Goal: Task Accomplishment & Management: Manage account settings

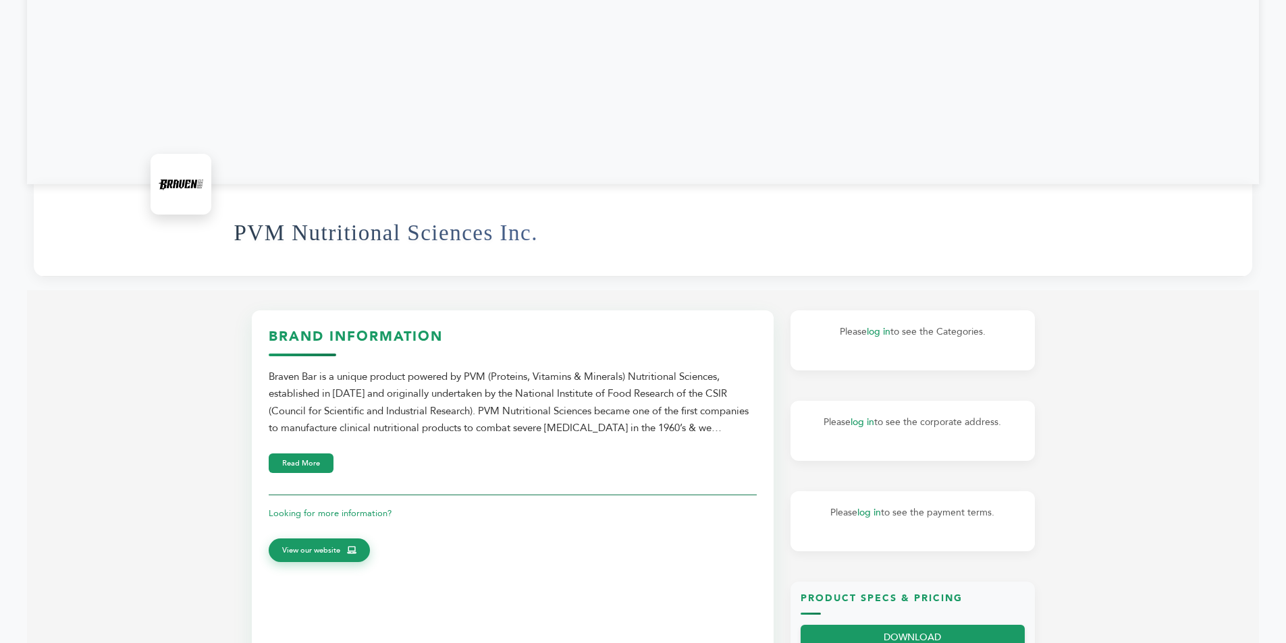
scroll to position [337, 0]
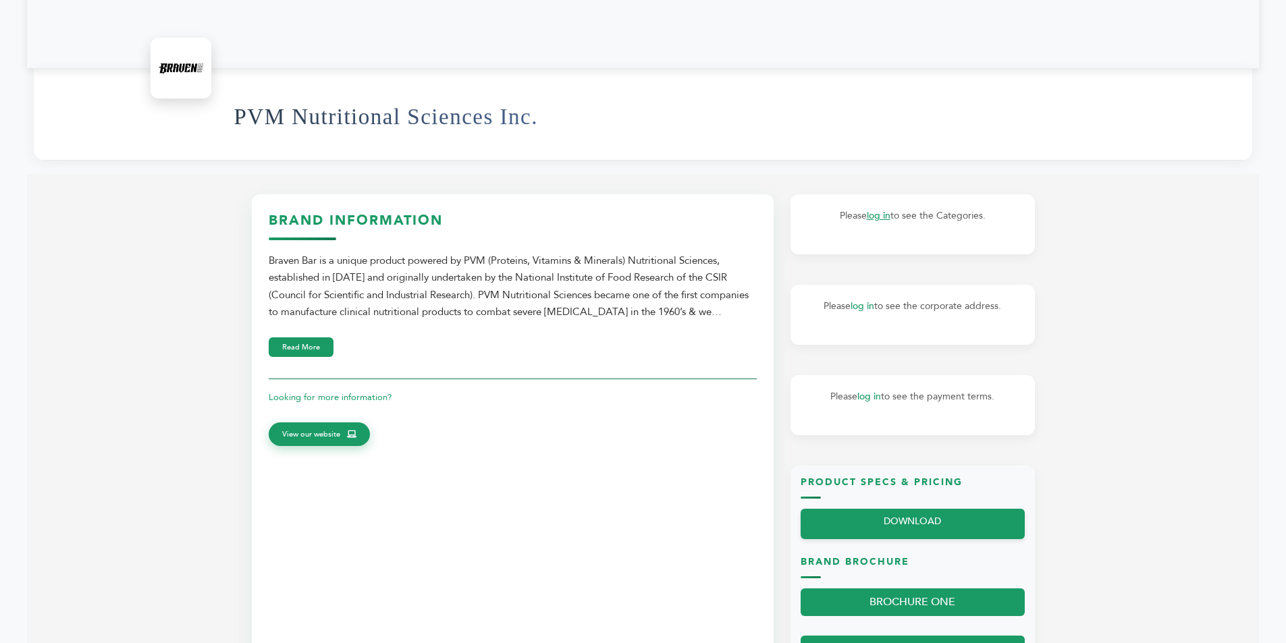
click at [877, 213] on link "log in" at bounding box center [878, 215] width 24 height 13
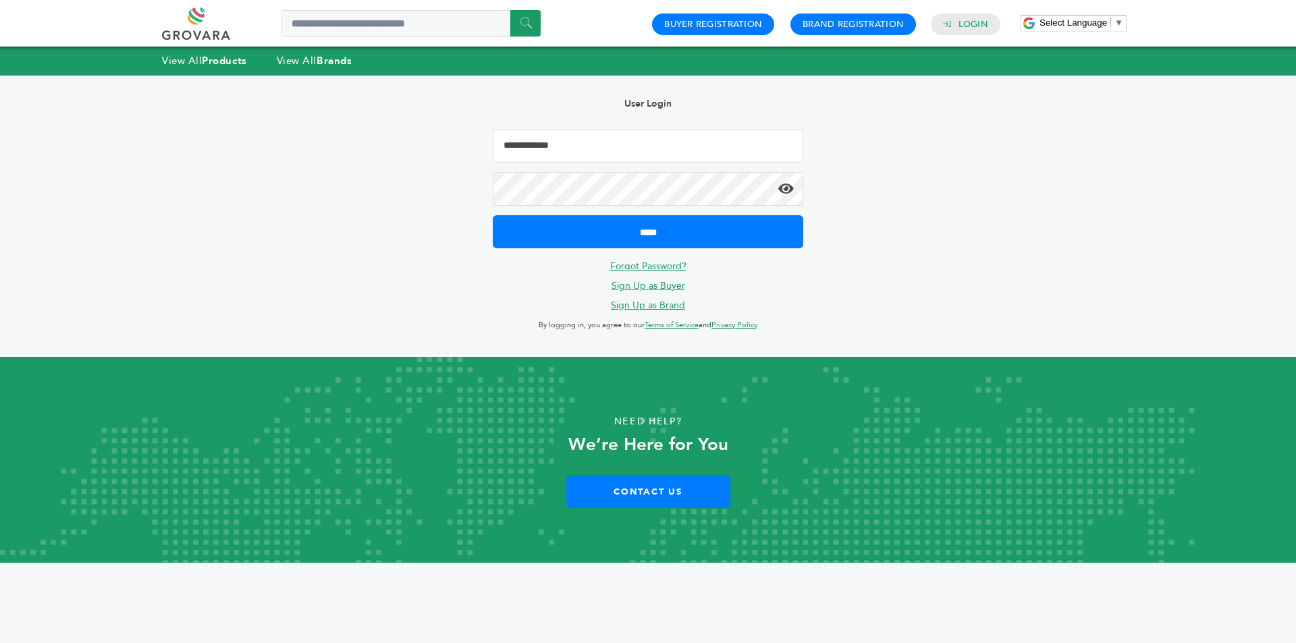
type input "**********"
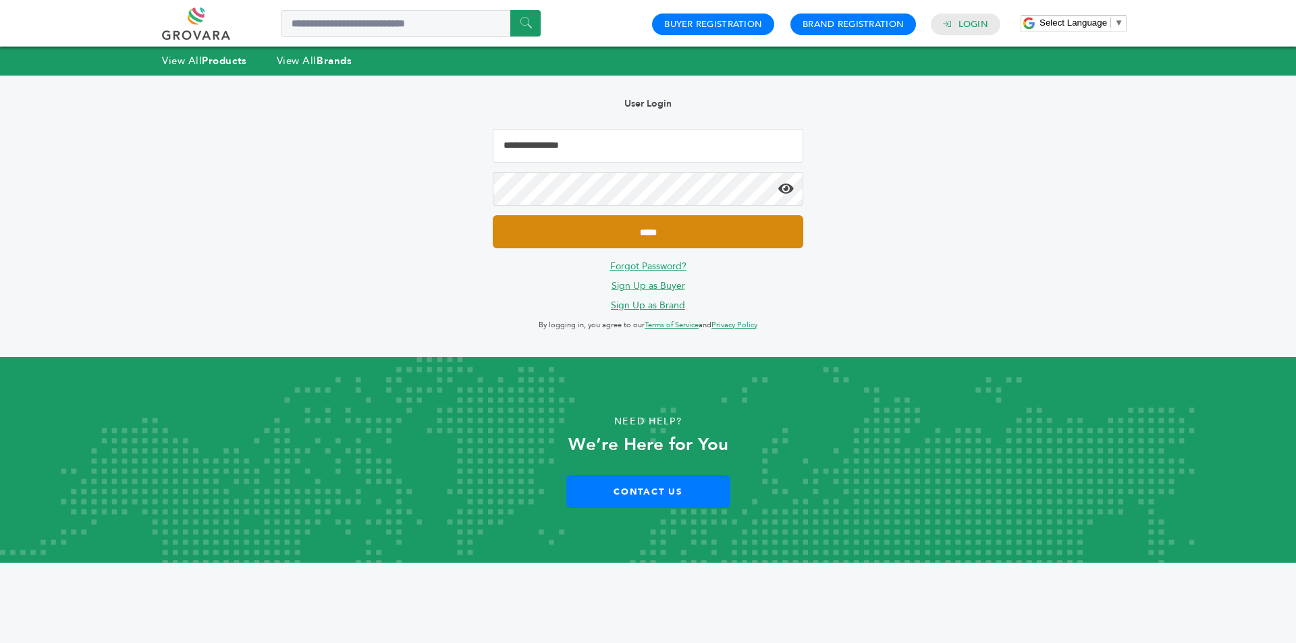
click at [701, 228] on input "*****" at bounding box center [648, 231] width 310 height 33
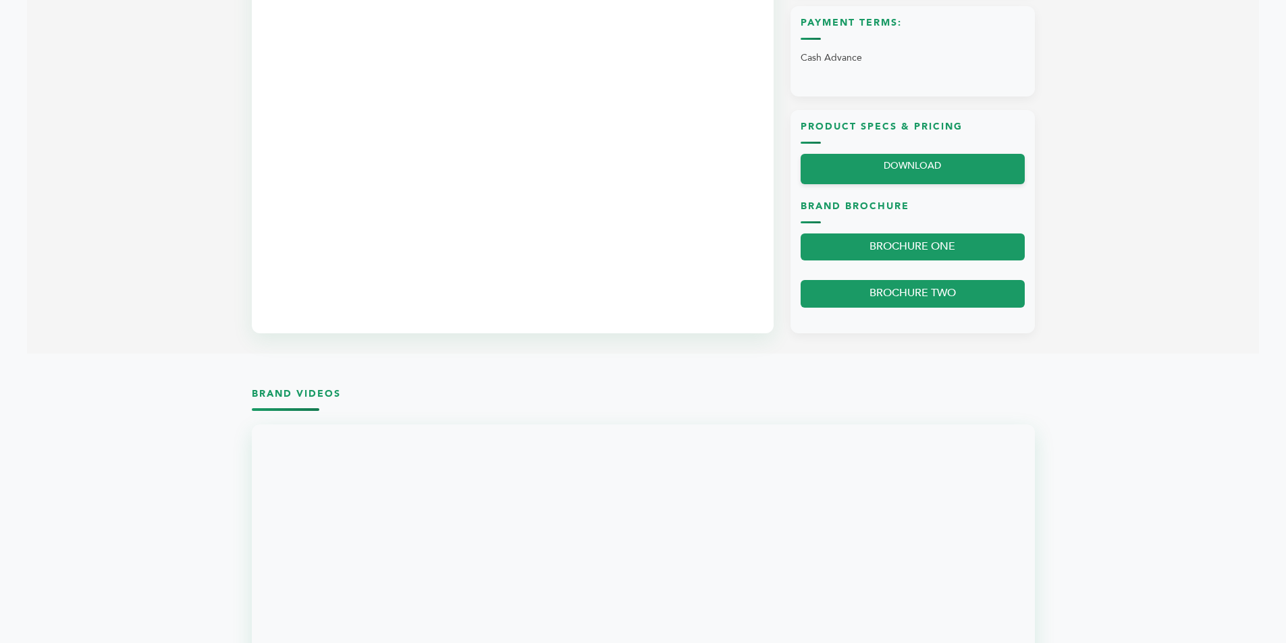
scroll to position [877, 0]
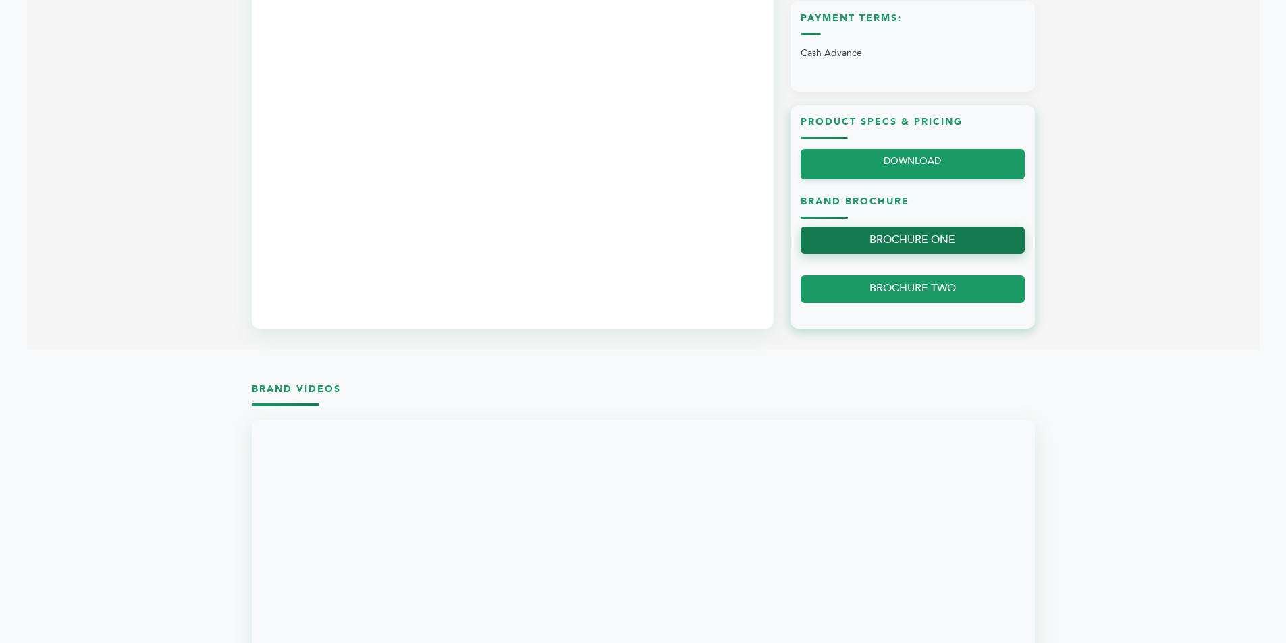
click at [894, 237] on link "BROCHURE ONE" at bounding box center [912, 241] width 224 height 28
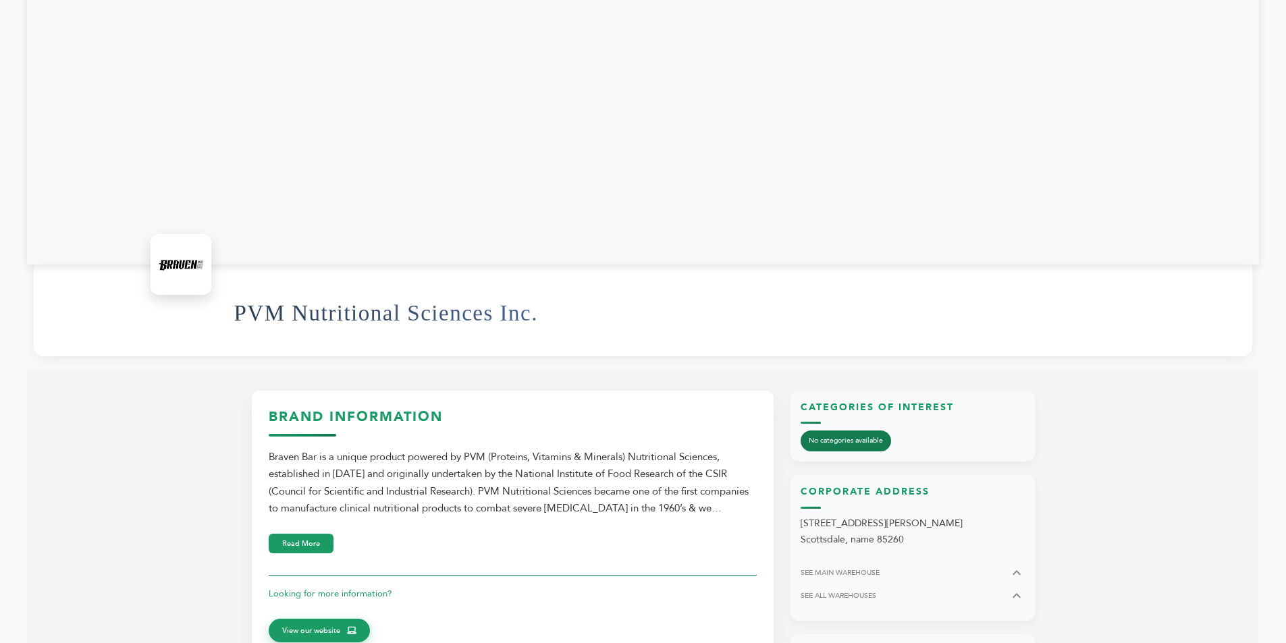
scroll to position [270, 0]
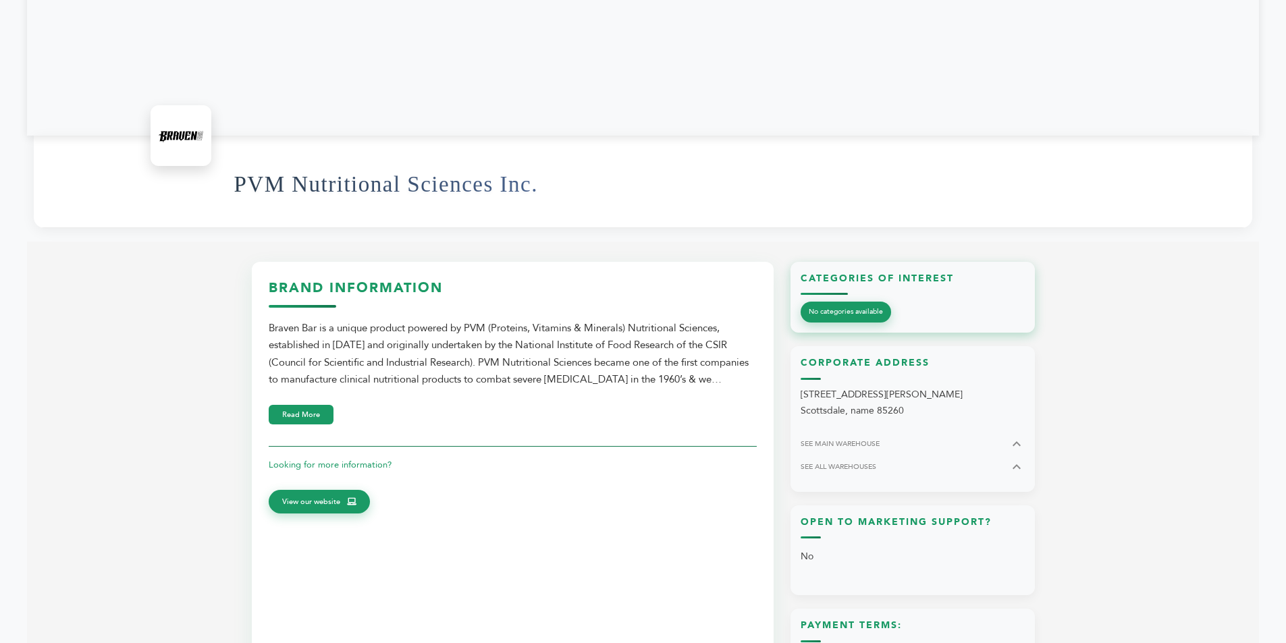
click at [873, 318] on span "No categories available" at bounding box center [845, 312] width 90 height 21
click at [315, 412] on button "Read More" at bounding box center [301, 415] width 65 height 20
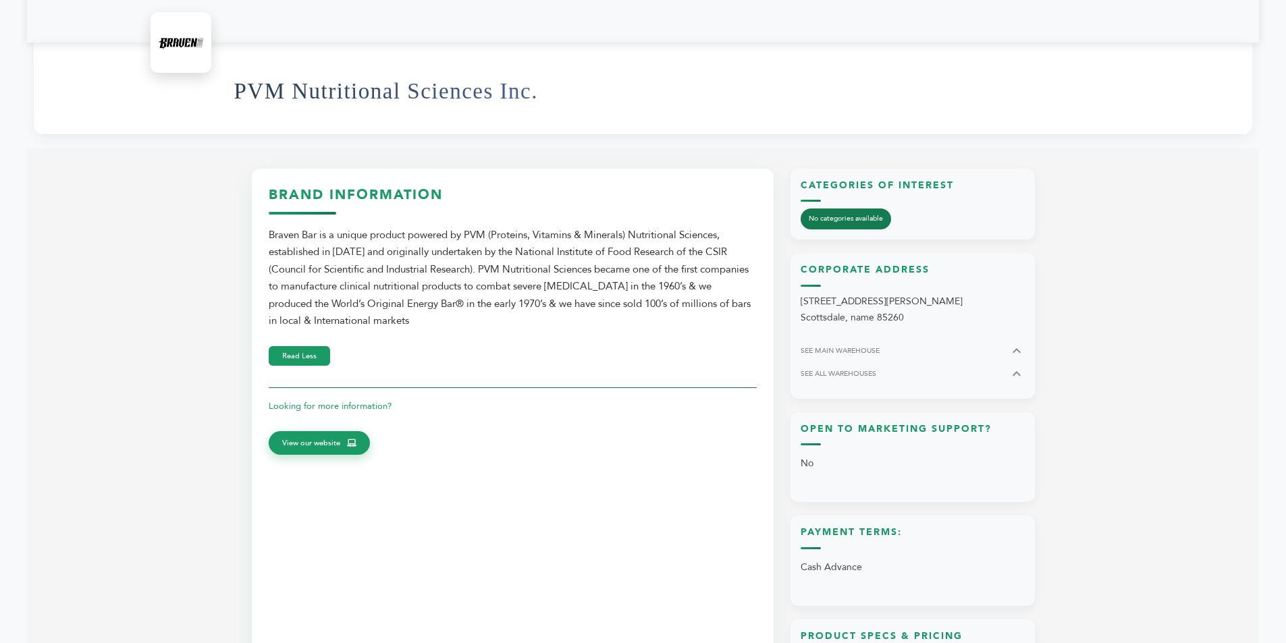
scroll to position [472, 0]
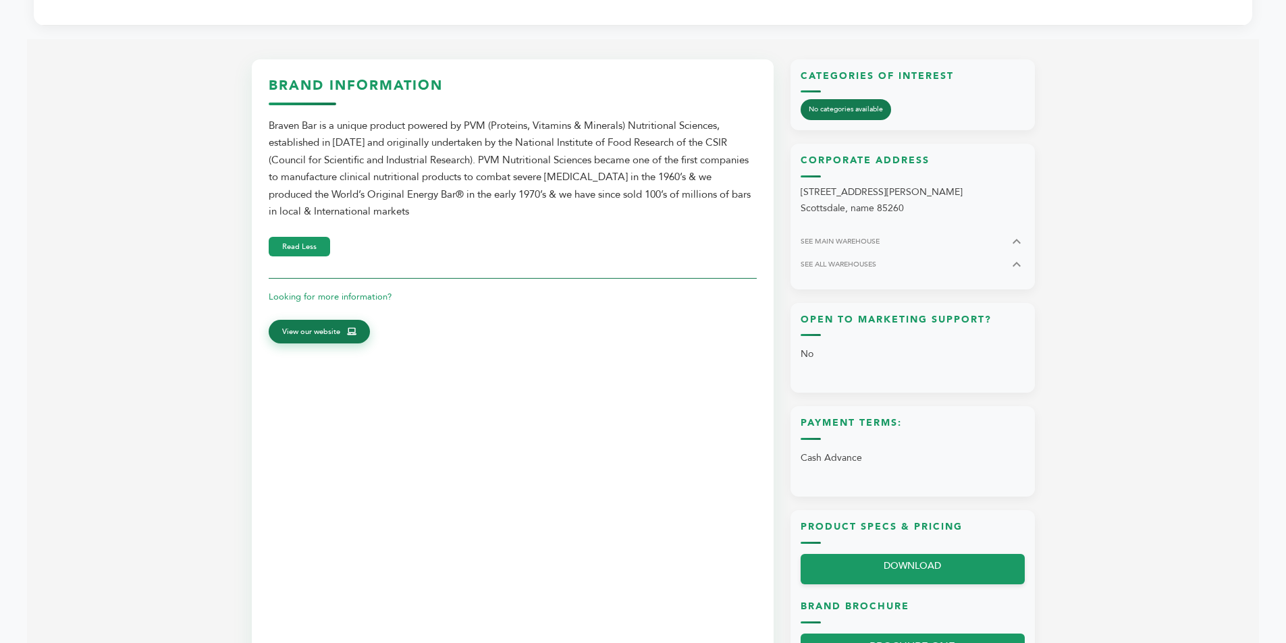
click at [319, 331] on span "View our website" at bounding box center [311, 332] width 58 height 12
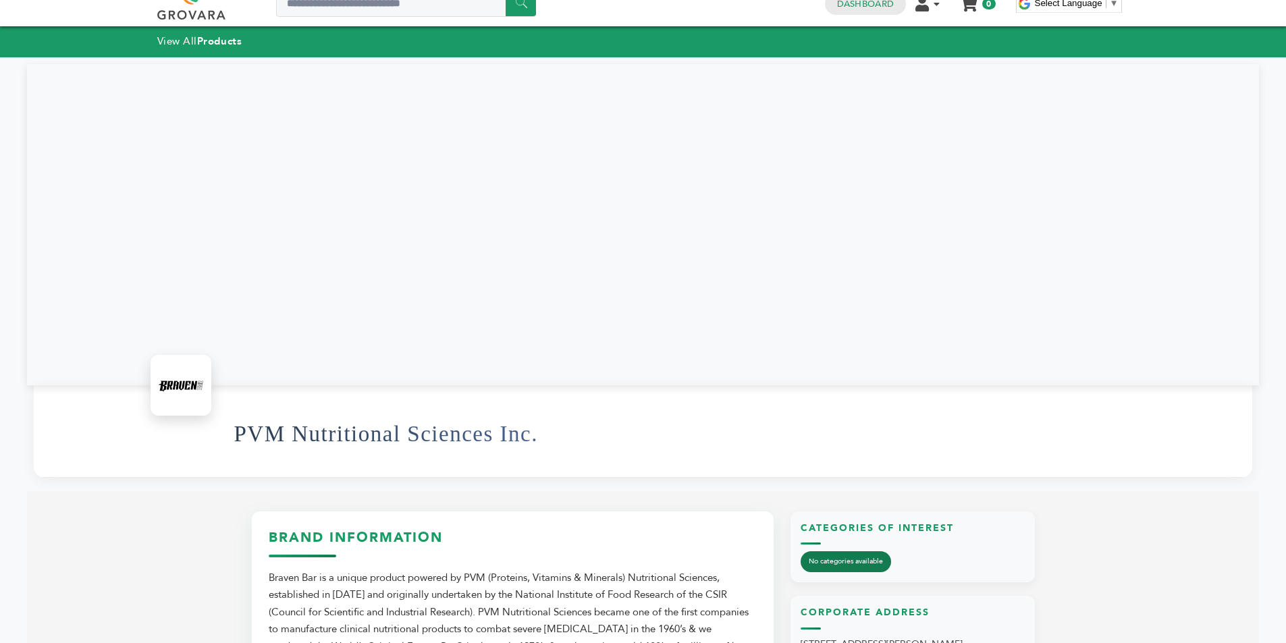
scroll to position [0, 0]
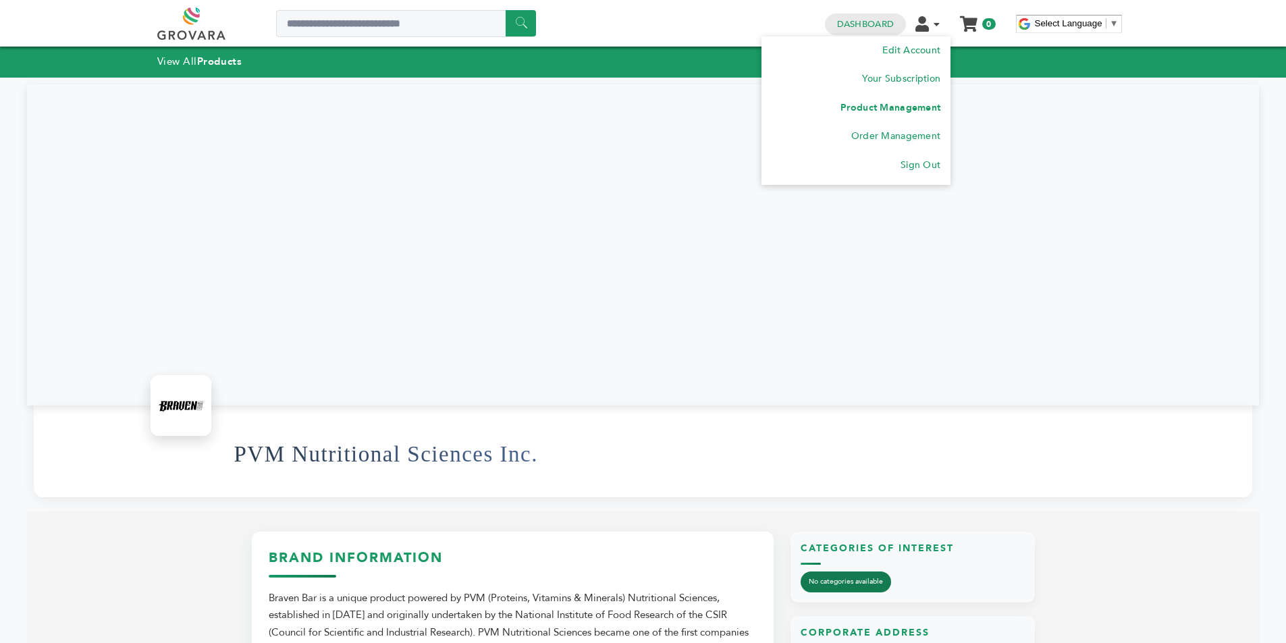
click at [906, 107] on link "Product Management" at bounding box center [890, 107] width 100 height 13
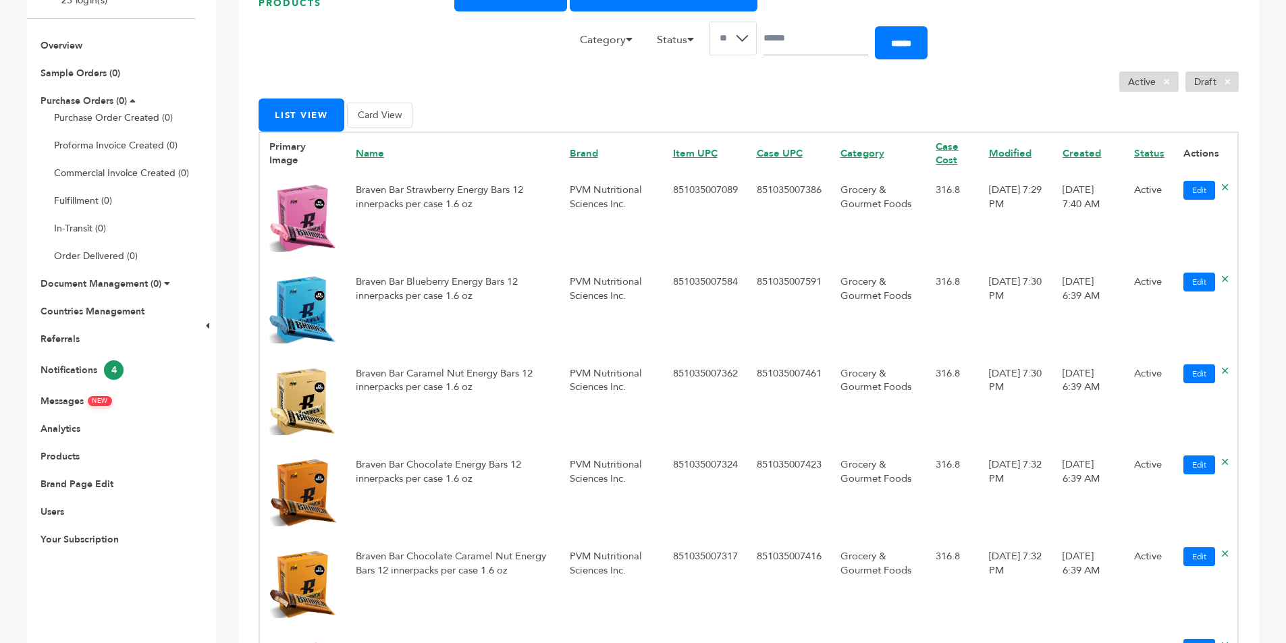
scroll to position [134, 0]
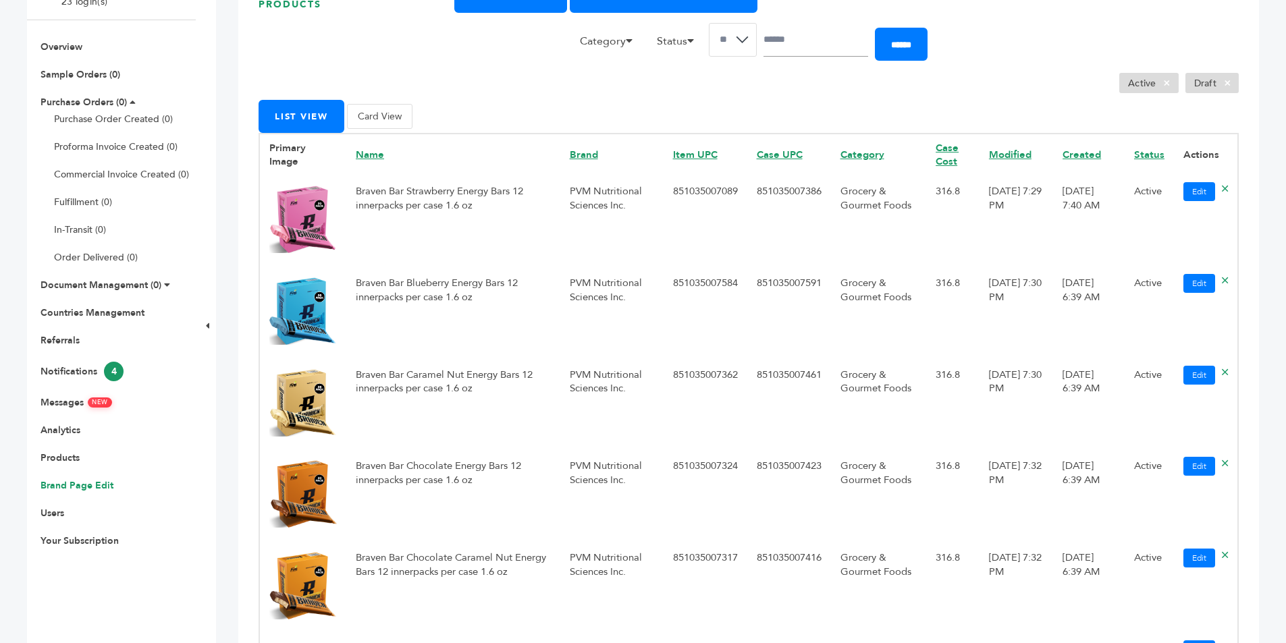
click at [69, 488] on link "Brand Page Edit" at bounding box center [76, 485] width 73 height 13
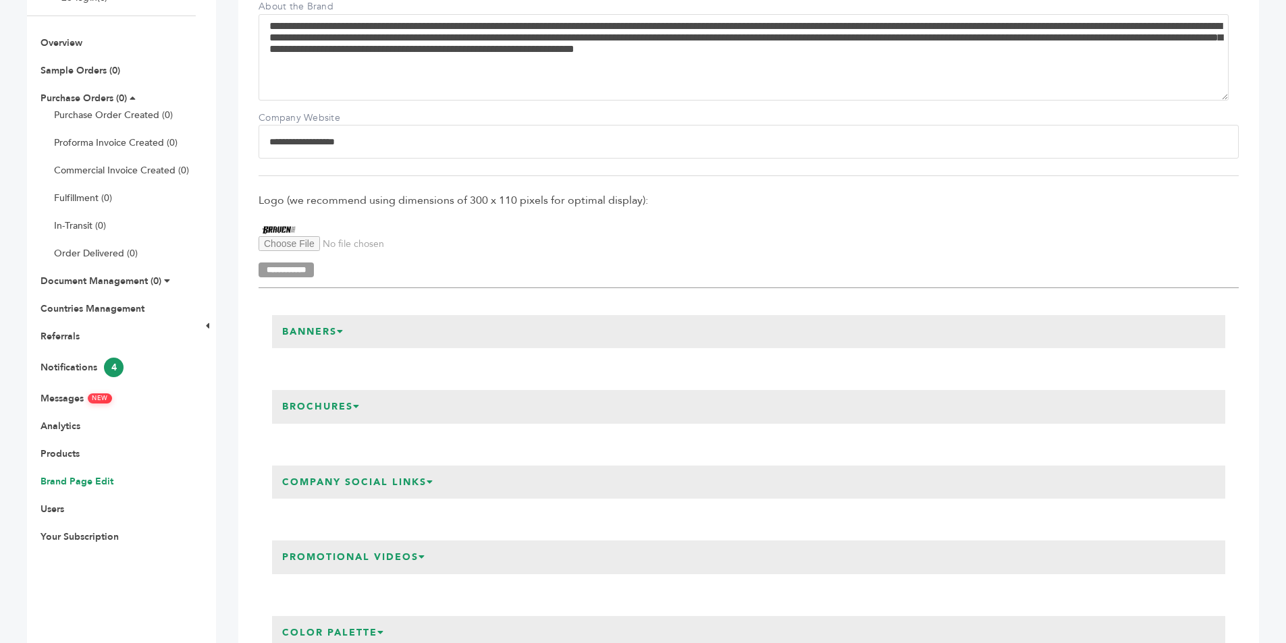
scroll to position [270, 0]
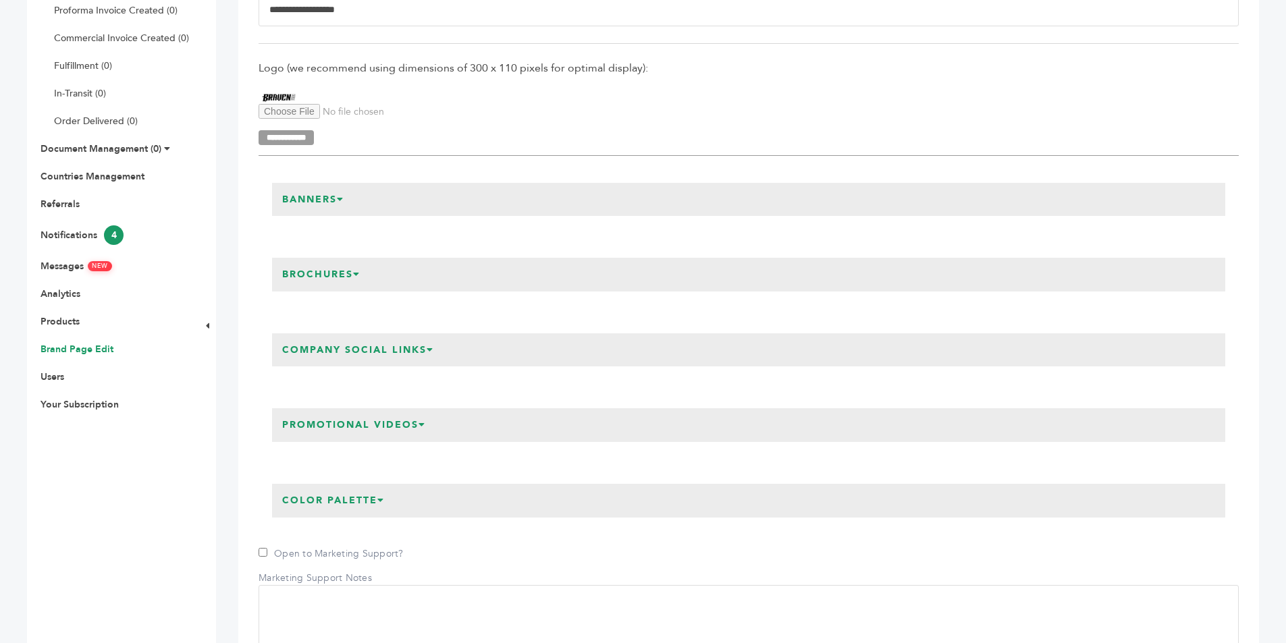
click at [333, 200] on h3 "Banners" at bounding box center [313, 200] width 82 height 34
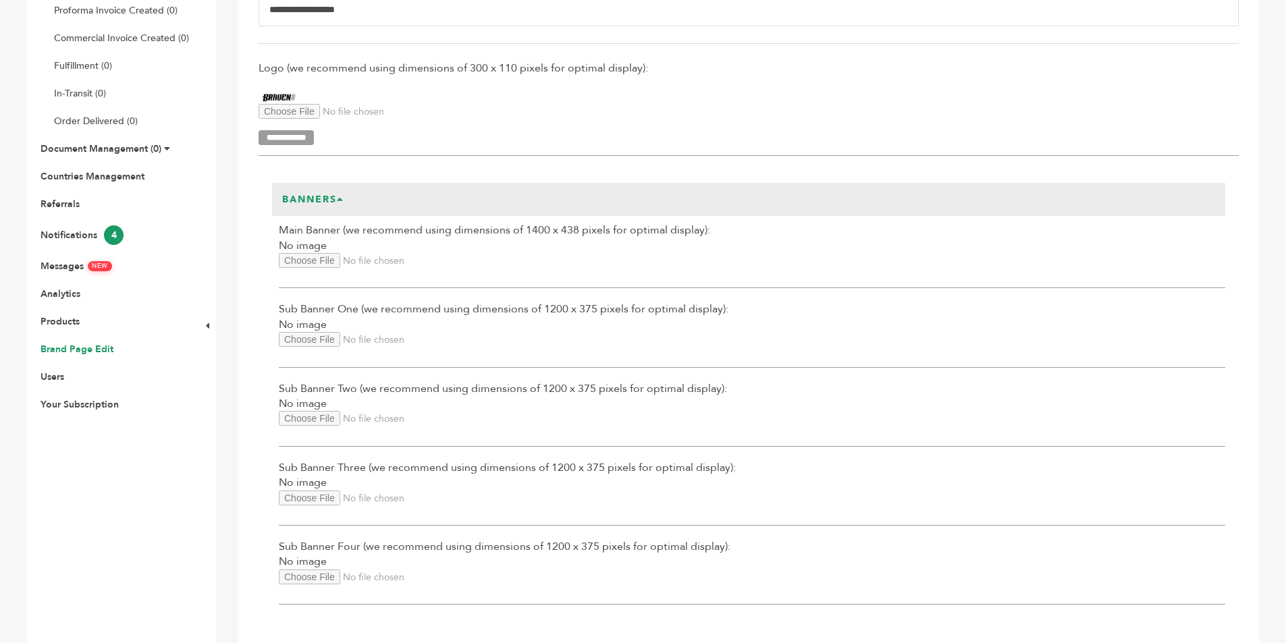
click at [333, 200] on h3 "Banners" at bounding box center [313, 200] width 82 height 34
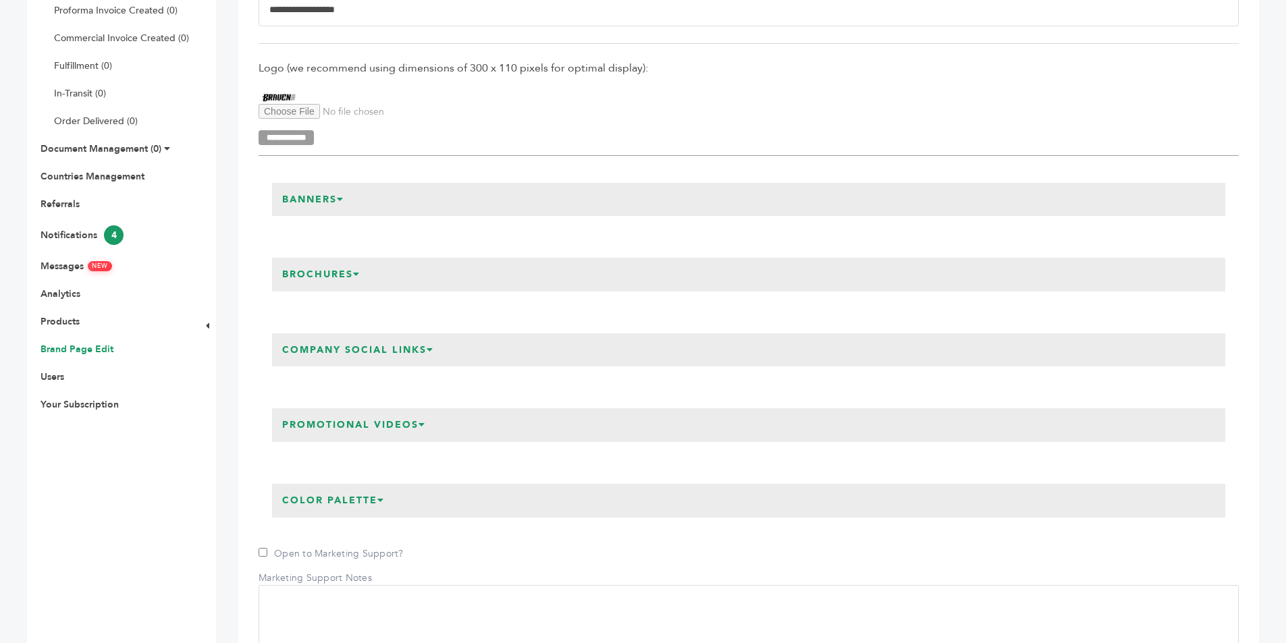
click at [336, 274] on h3 "Brochures" at bounding box center [321, 275] width 99 height 34
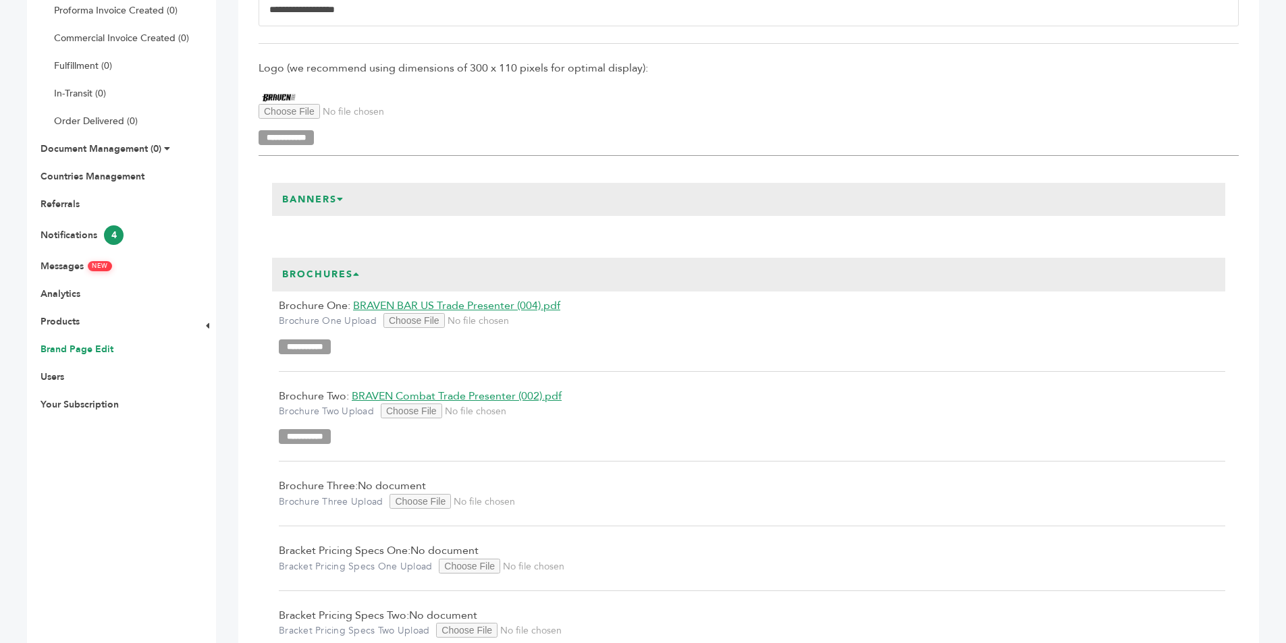
click at [336, 274] on h3 "Brochures" at bounding box center [321, 275] width 99 height 34
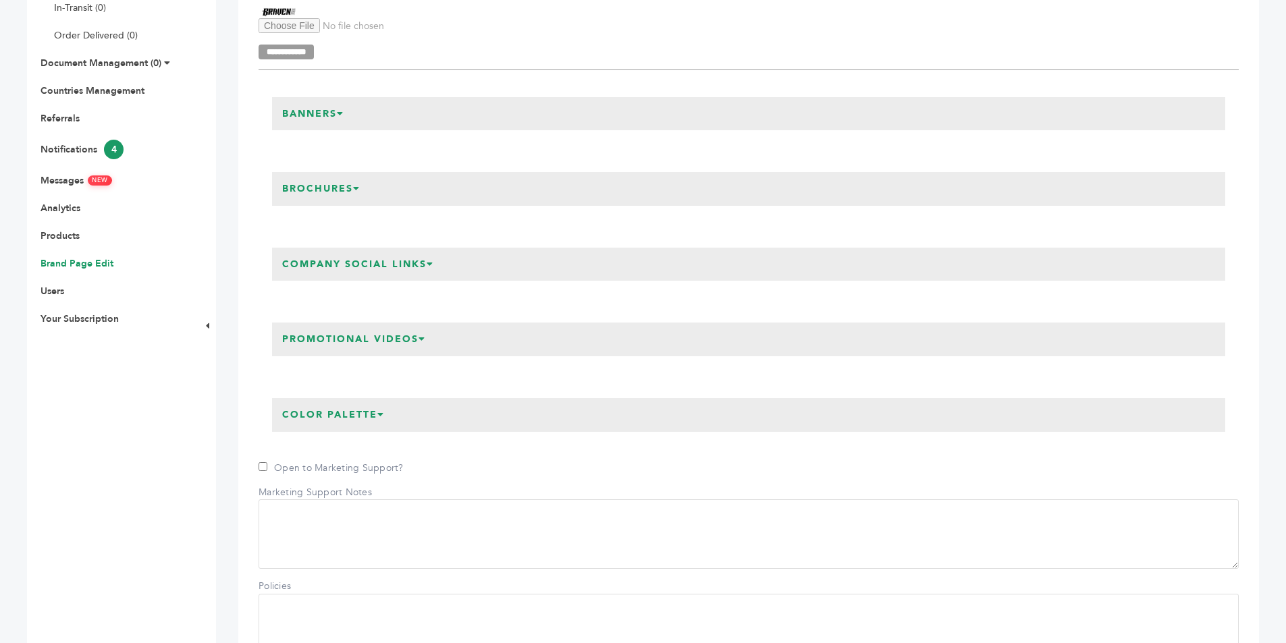
scroll to position [405, 0]
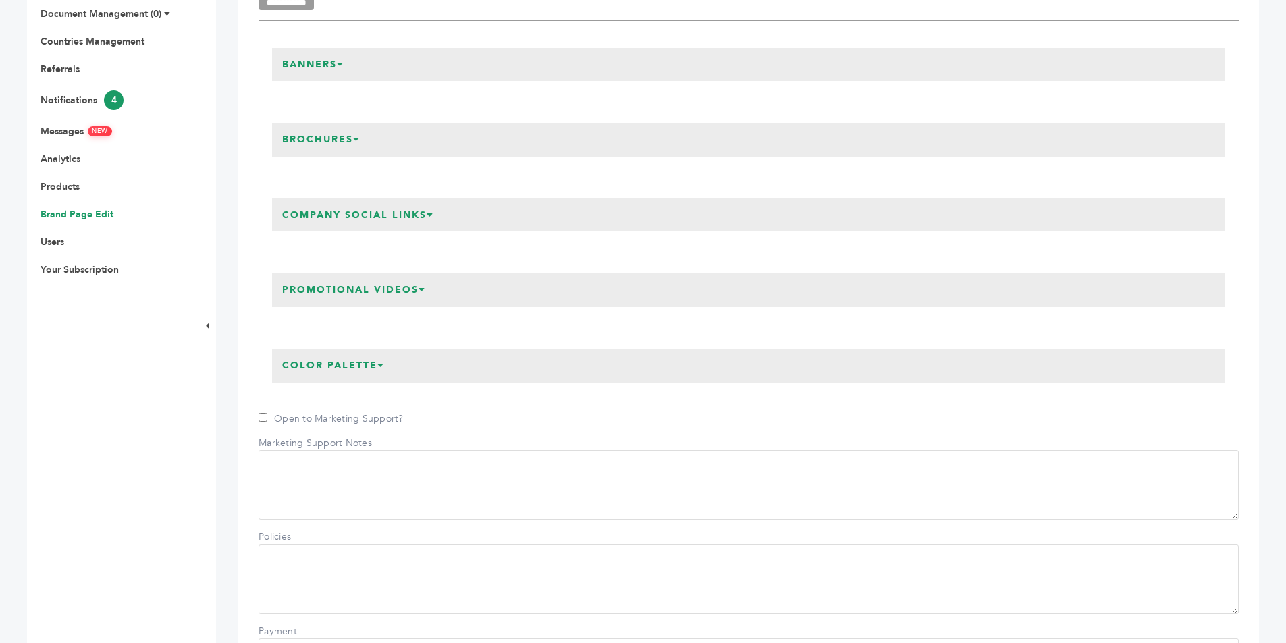
click at [361, 214] on h3 "Company Social Links" at bounding box center [358, 215] width 172 height 34
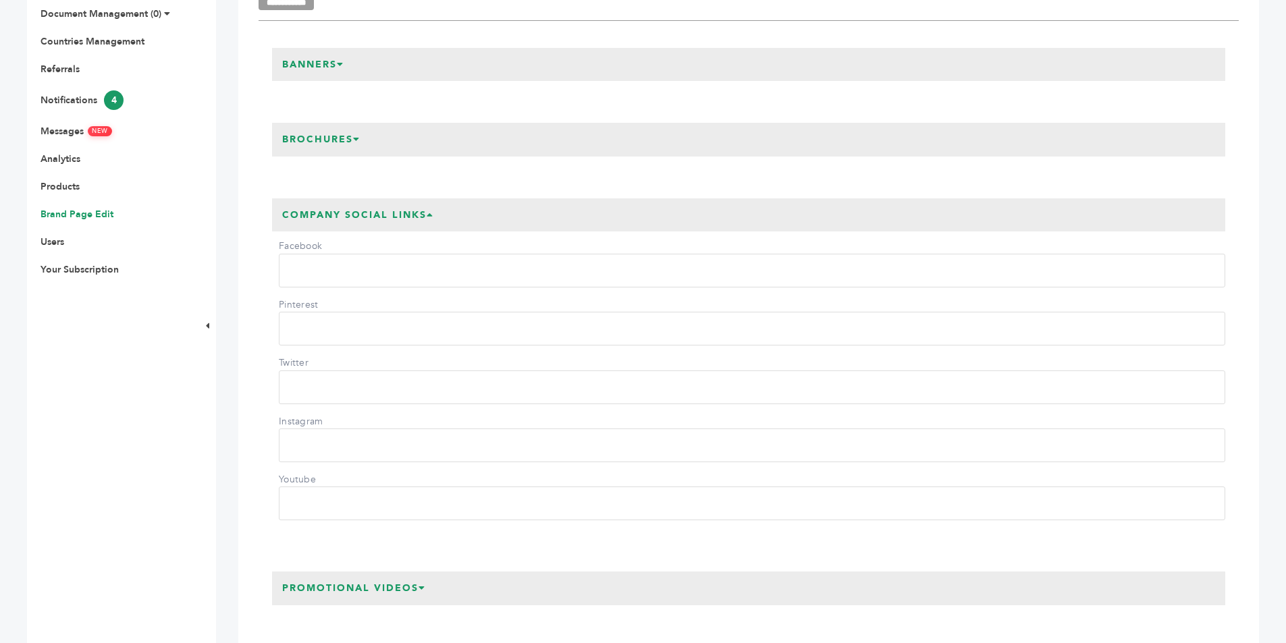
click at [361, 214] on h3 "Company Social Links" at bounding box center [358, 215] width 172 height 34
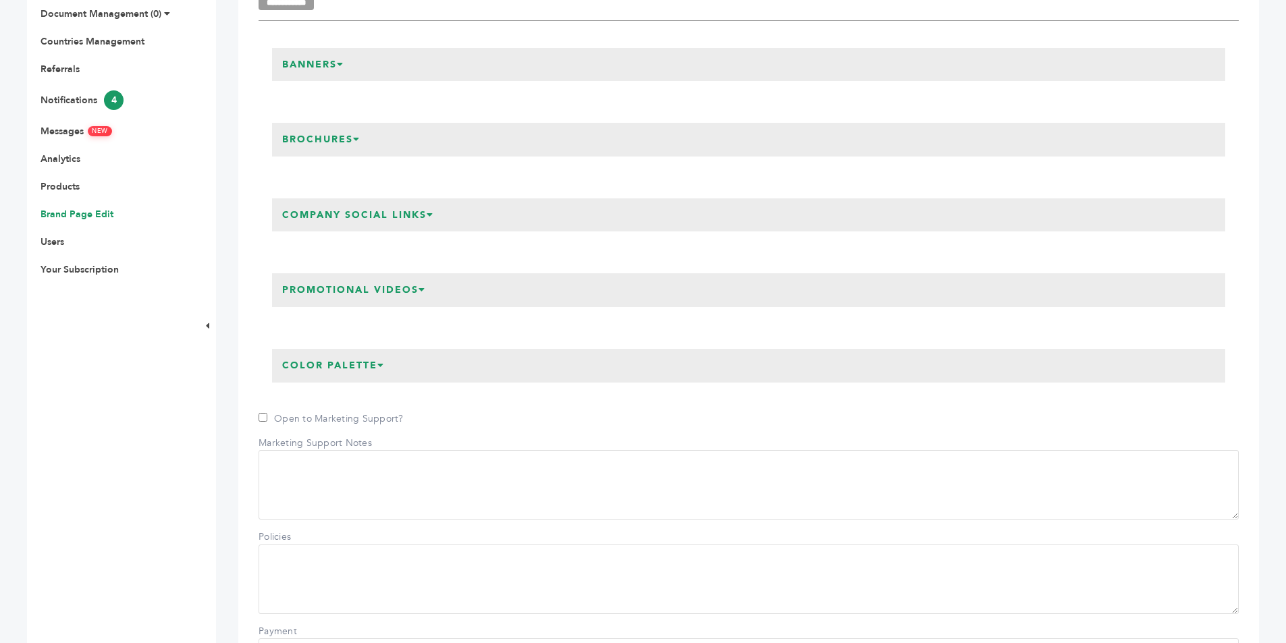
click at [375, 291] on h3 "Promotional Videos" at bounding box center [354, 290] width 164 height 34
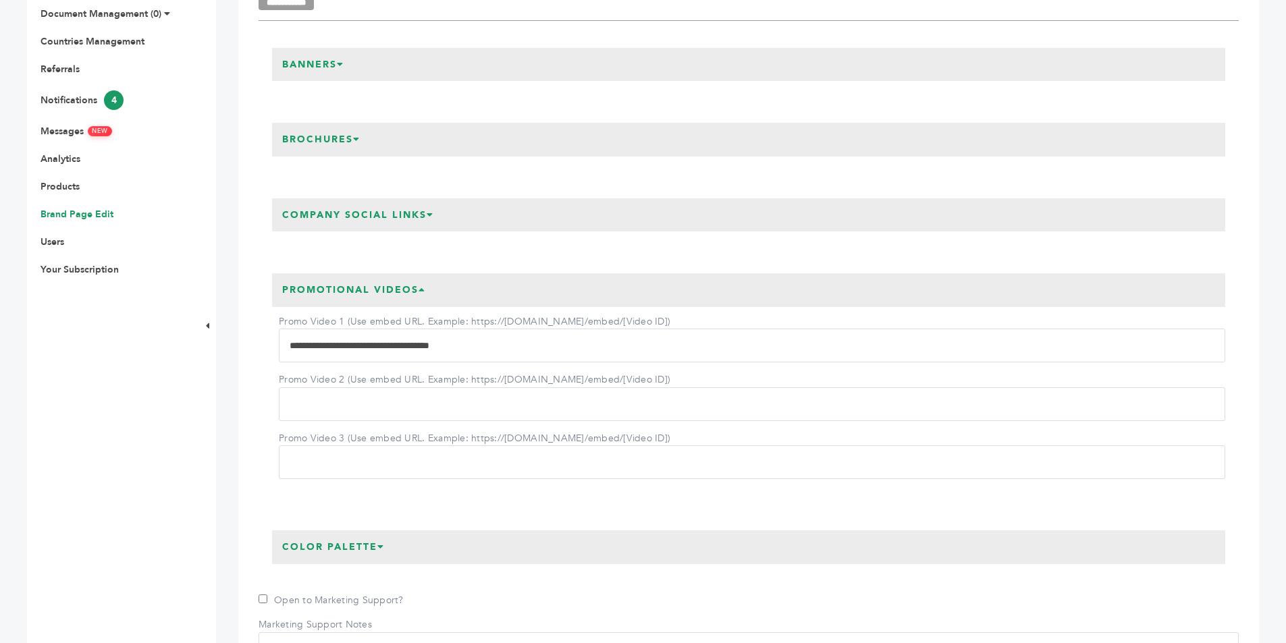
click at [375, 291] on h3 "Promotional Videos" at bounding box center [354, 290] width 164 height 34
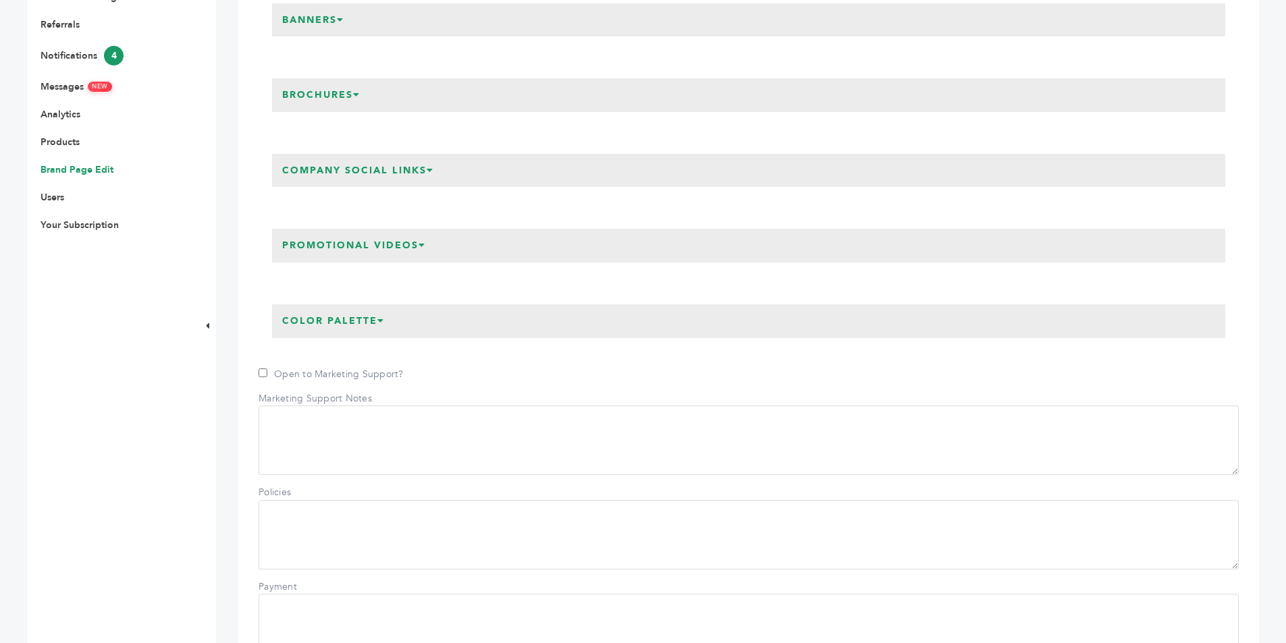
scroll to position [472, 0]
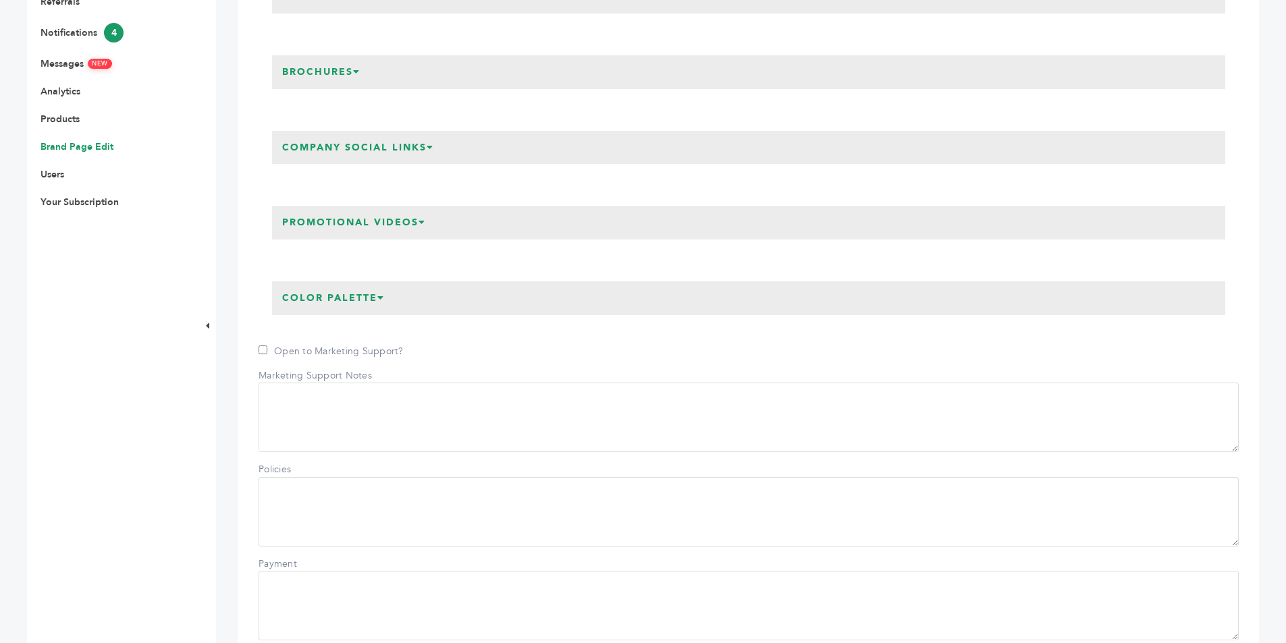
click at [381, 301] on icon at bounding box center [380, 297] width 7 height 9
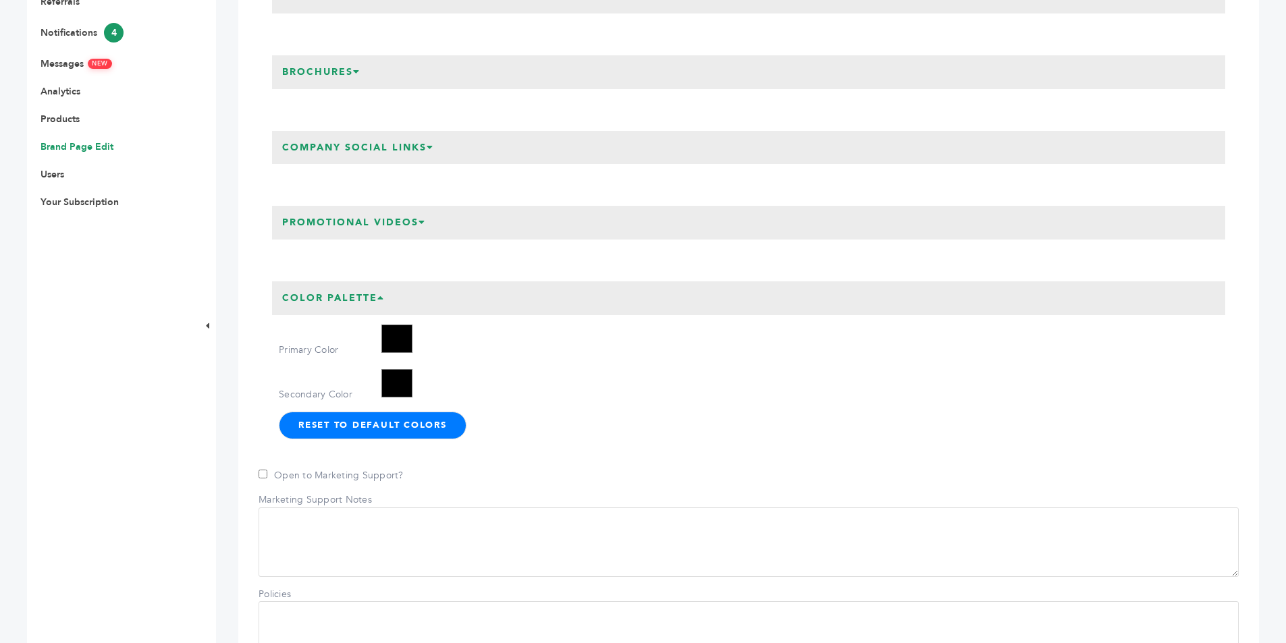
click at [381, 301] on icon at bounding box center [380, 297] width 7 height 9
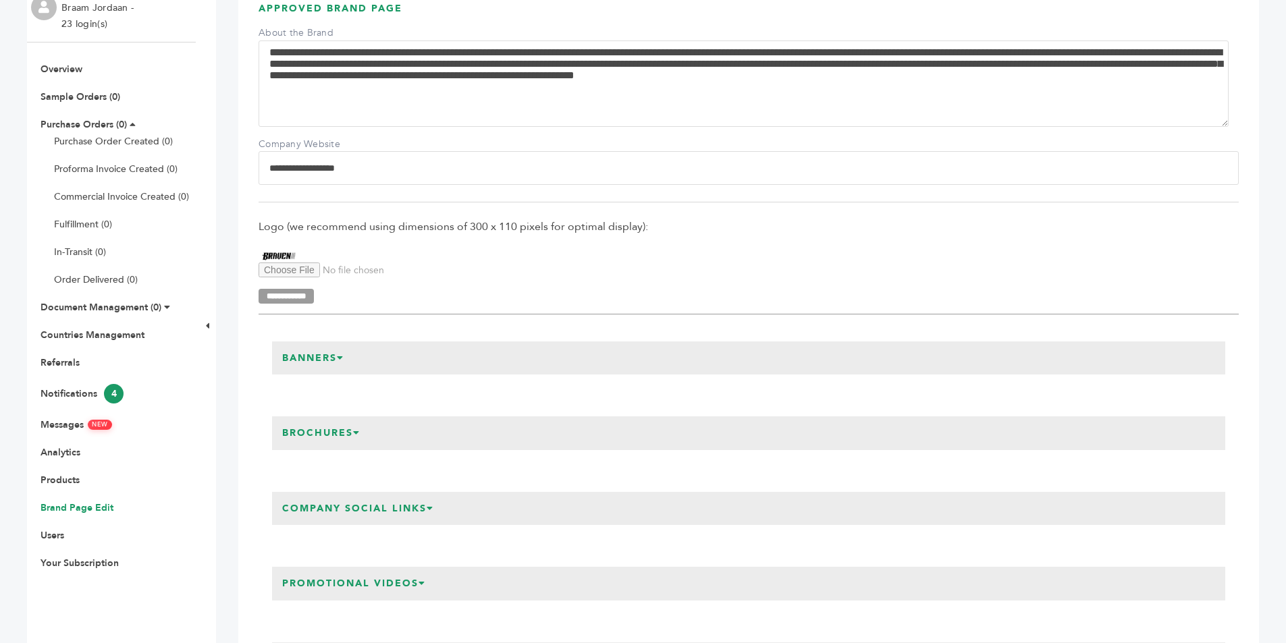
scroll to position [0, 0]
